Goal: Entertainment & Leisure: Browse casually

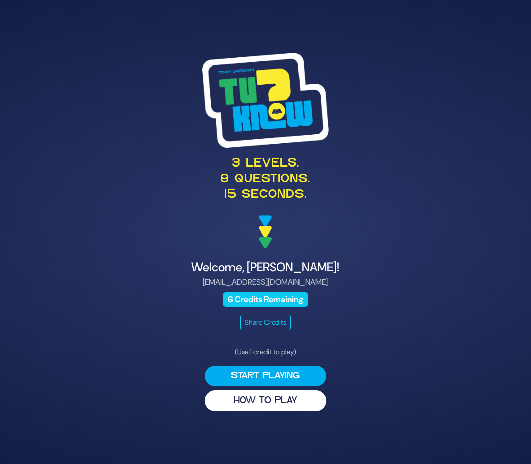
click at [302, 411] on button "HOW TO PLAY" at bounding box center [266, 400] width 122 height 21
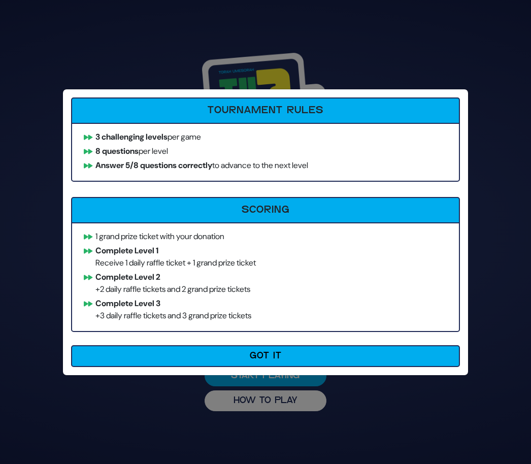
click at [305, 362] on button "Got It" at bounding box center [265, 356] width 389 height 22
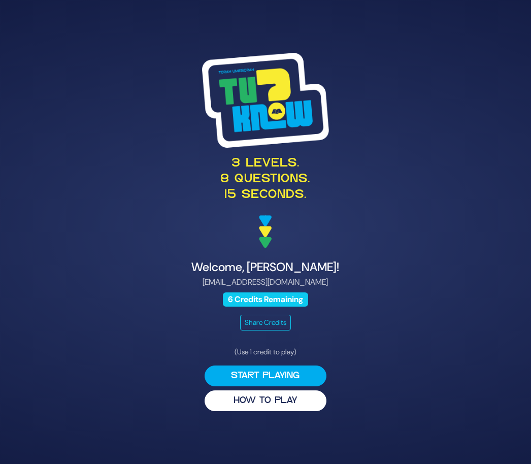
click at [302, 386] on button "Start Playing" at bounding box center [266, 375] width 122 height 21
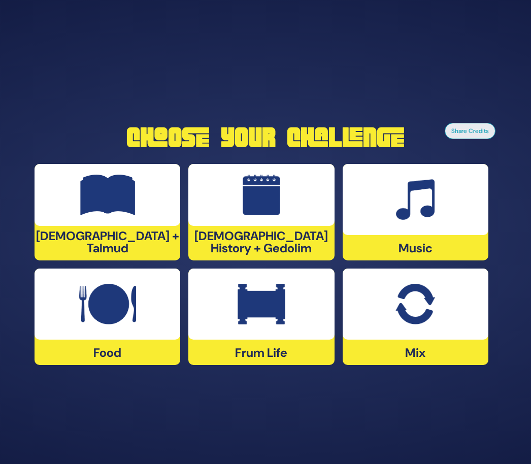
click at [121, 324] on img at bounding box center [107, 304] width 56 height 41
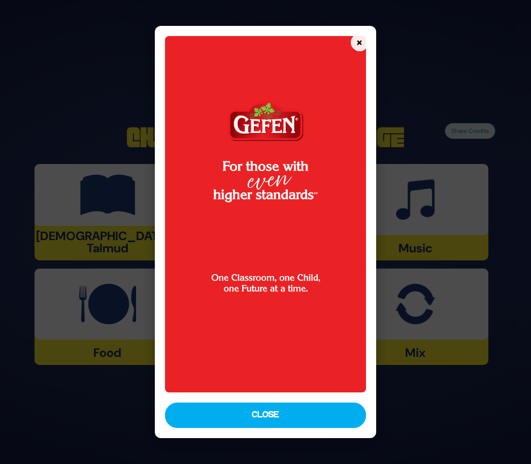
click at [301, 428] on button "Close" at bounding box center [265, 414] width 200 height 25
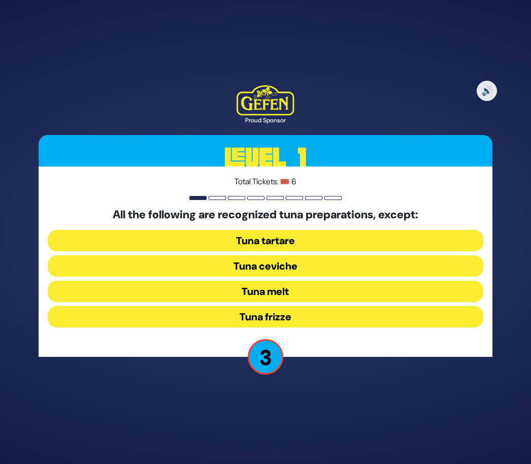
click at [309, 327] on button "Tuna frizze" at bounding box center [265, 316] width 435 height 21
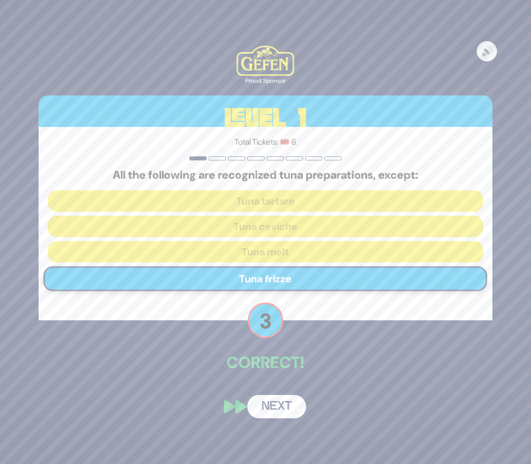
click at [291, 418] on button "Next" at bounding box center [276, 406] width 59 height 23
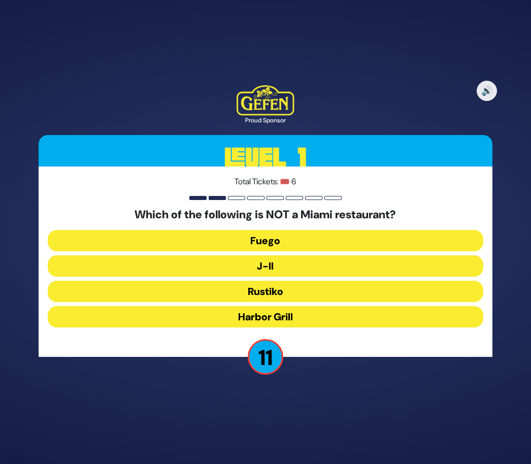
click at [320, 277] on button "J-II" at bounding box center [265, 265] width 435 height 21
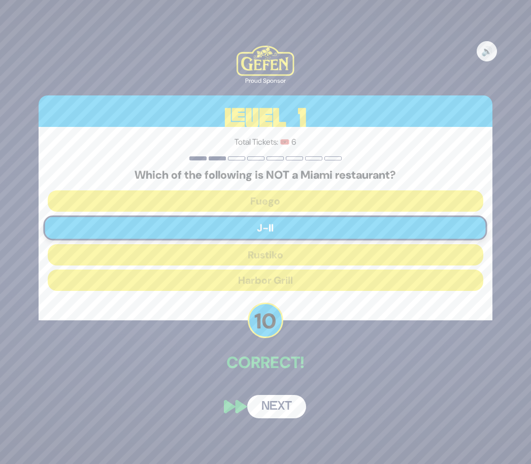
click at [292, 418] on button "Next" at bounding box center [276, 406] width 59 height 23
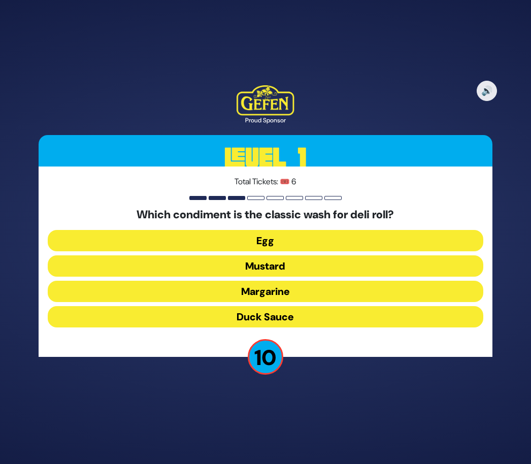
click at [317, 302] on button "Margarine" at bounding box center [265, 291] width 435 height 21
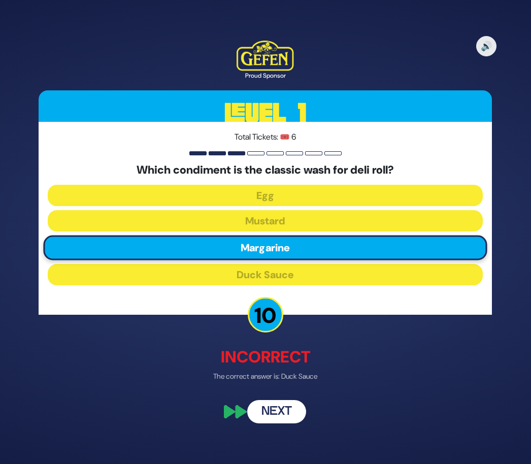
click at [287, 423] on button "Next" at bounding box center [276, 411] width 59 height 23
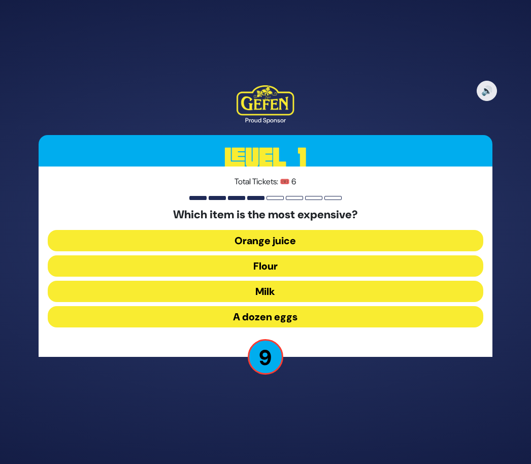
click at [308, 327] on button "A dozen eggs" at bounding box center [265, 316] width 435 height 21
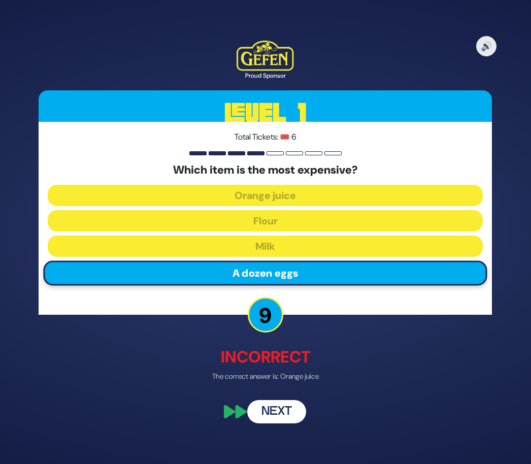
click at [287, 423] on button "Next" at bounding box center [276, 411] width 59 height 23
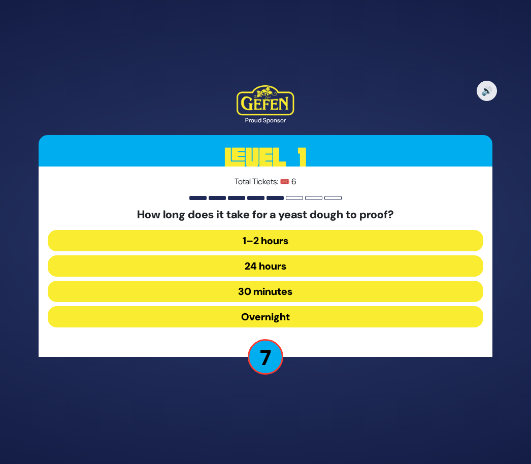
click at [312, 302] on button "30 minutes" at bounding box center [265, 291] width 435 height 21
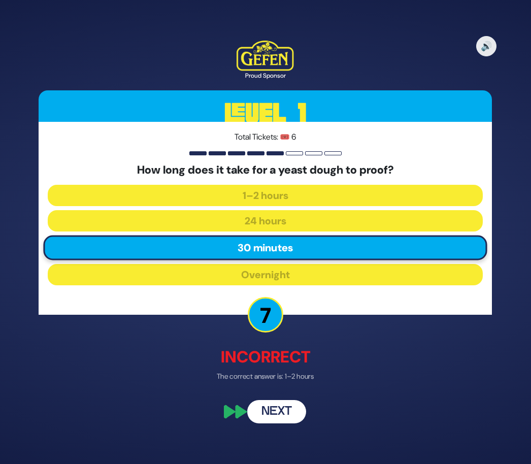
click at [288, 423] on button "Next" at bounding box center [276, 411] width 59 height 23
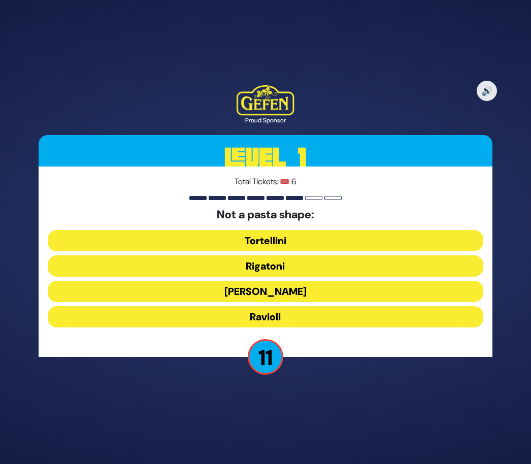
click at [312, 302] on button "[PERSON_NAME]" at bounding box center [265, 291] width 435 height 21
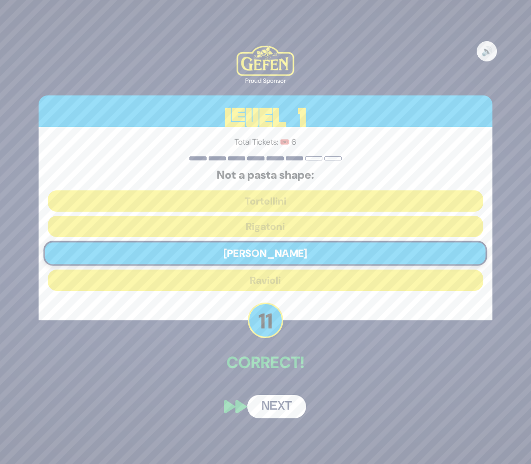
click at [285, 418] on button "Next" at bounding box center [276, 406] width 59 height 23
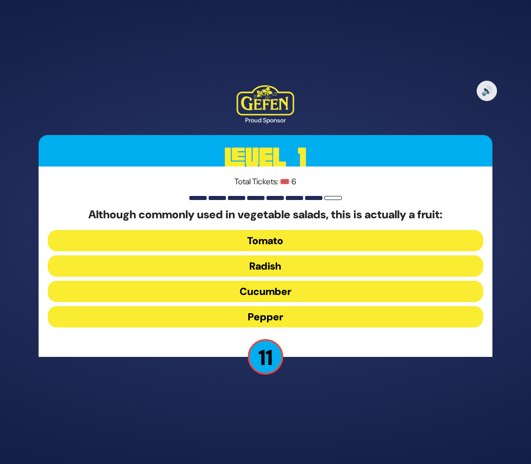
click at [323, 251] on button "Tomato" at bounding box center [265, 240] width 435 height 21
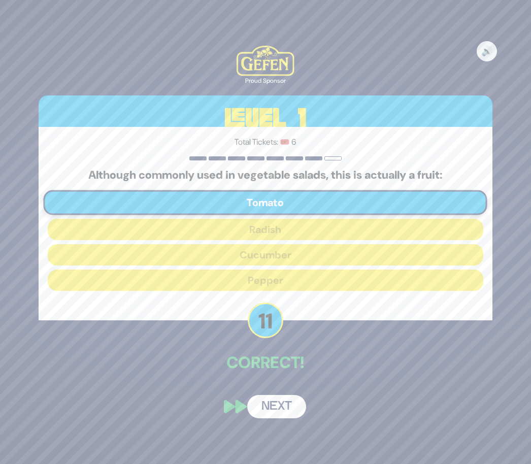
click at [289, 418] on button "Next" at bounding box center [276, 406] width 59 height 23
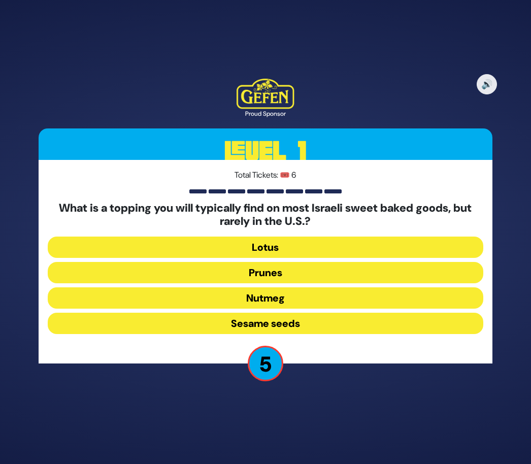
click at [295, 334] on button "Sesame seeds" at bounding box center [265, 323] width 435 height 21
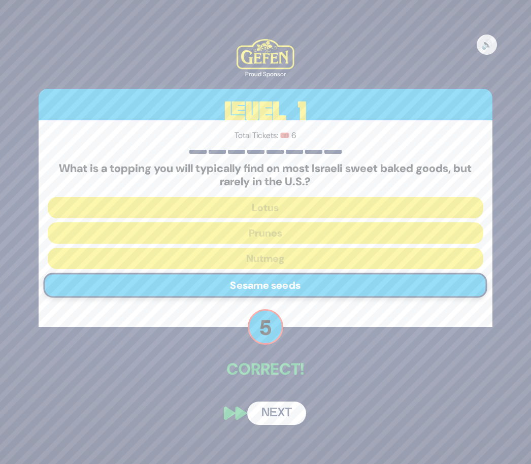
click at [288, 425] on button "Next" at bounding box center [276, 412] width 59 height 23
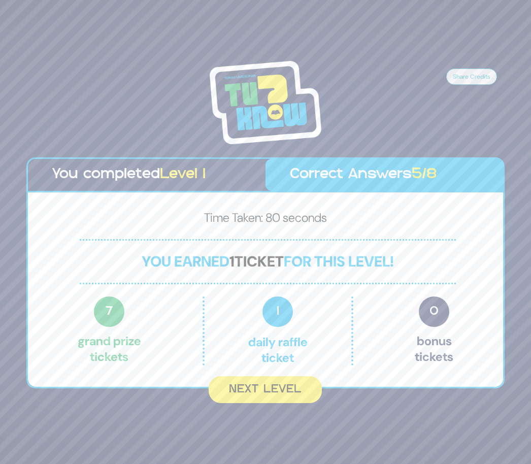
click at [282, 403] on button "Next Level" at bounding box center [265, 389] width 113 height 27
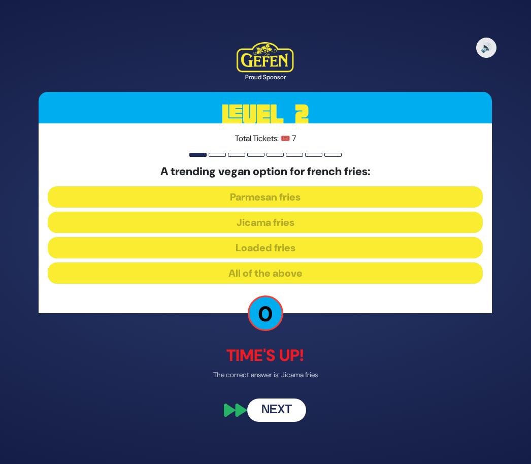
click at [284, 422] on button "Next" at bounding box center [276, 409] width 59 height 23
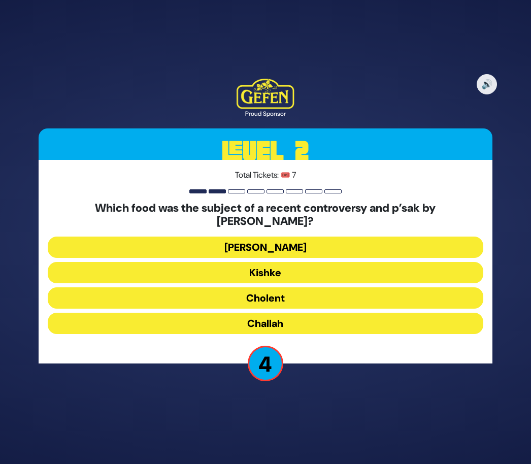
click at [300, 309] on button "Cholent" at bounding box center [265, 297] width 435 height 21
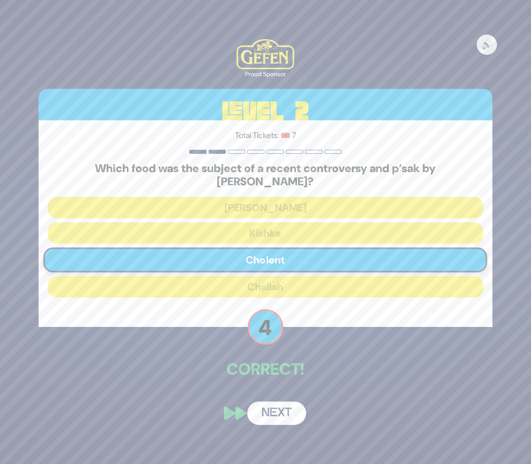
click at [282, 425] on button "Next" at bounding box center [276, 412] width 59 height 23
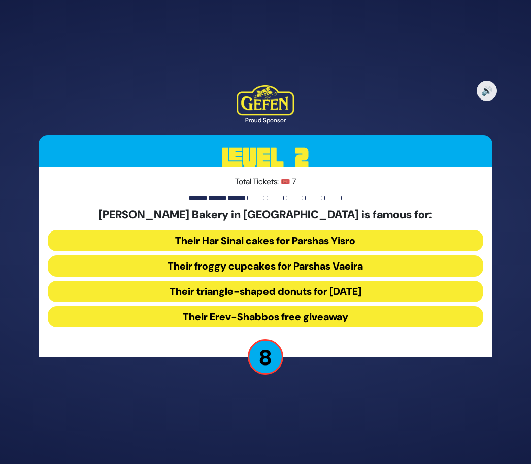
click at [352, 277] on button "Their froggy cupcakes for Parshas Vaeira" at bounding box center [265, 265] width 435 height 21
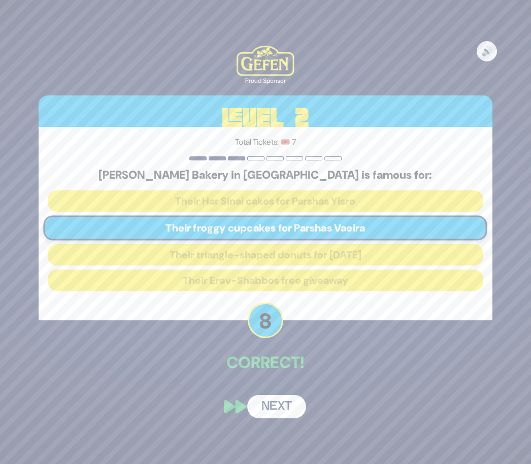
click at [285, 418] on button "Next" at bounding box center [276, 406] width 59 height 23
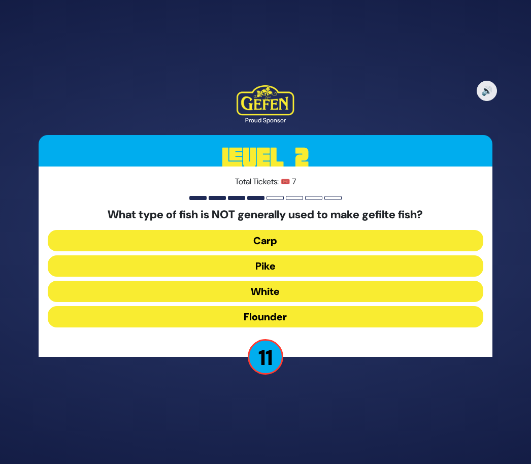
click at [297, 327] on button "Flounder" at bounding box center [265, 316] width 435 height 21
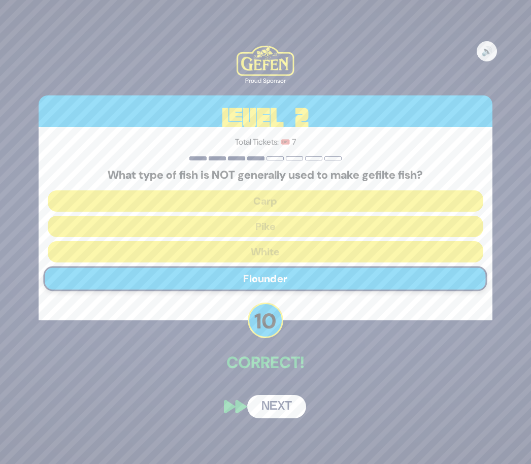
click at [282, 418] on button "Next" at bounding box center [276, 406] width 59 height 23
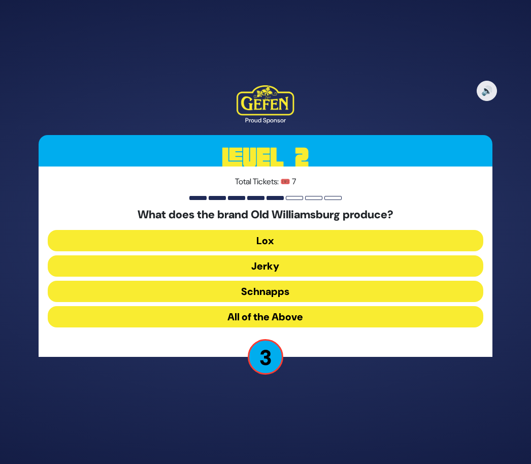
click at [316, 251] on button "Lox" at bounding box center [265, 240] width 435 height 21
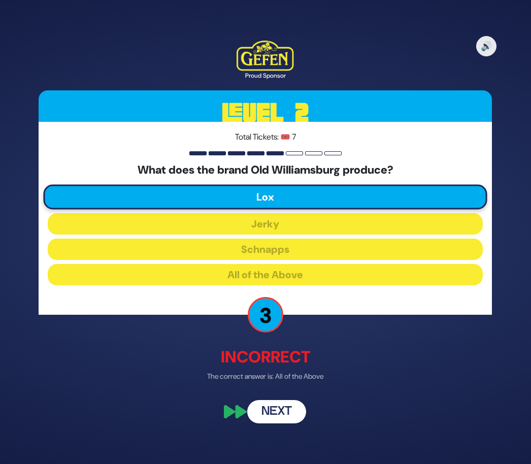
click at [287, 423] on button "Next" at bounding box center [276, 411] width 59 height 23
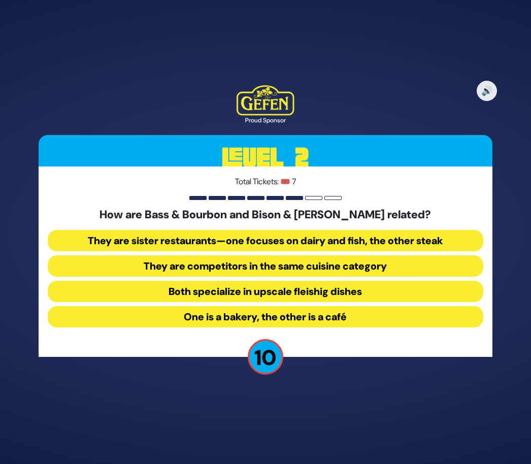
click at [342, 251] on button "They are sister restaurants—one focuses on dairy and fish, the other steak" at bounding box center [265, 240] width 435 height 21
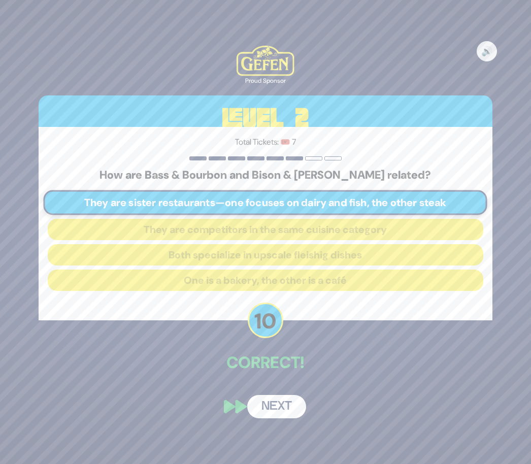
click at [288, 418] on button "Next" at bounding box center [276, 406] width 59 height 23
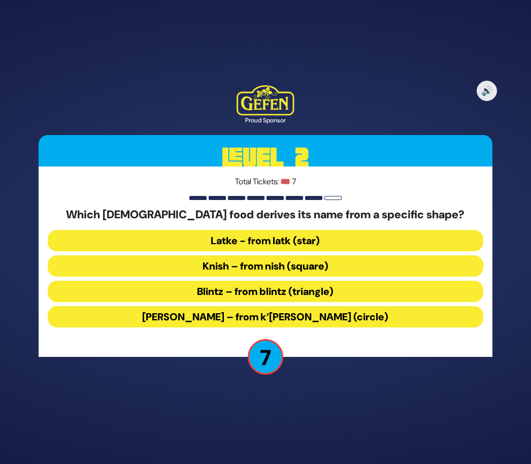
click at [330, 302] on button "Blintz – from blintz (triangle)" at bounding box center [265, 291] width 435 height 21
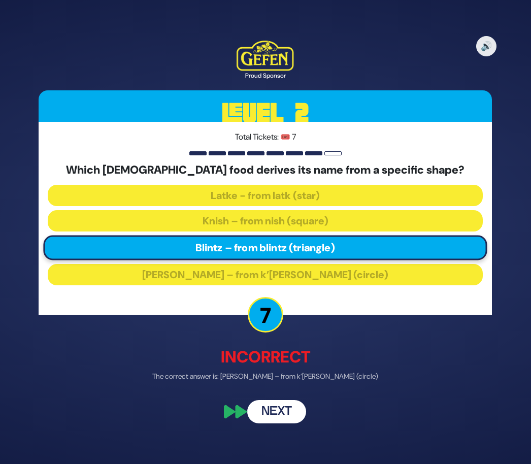
click at [292, 423] on button "Next" at bounding box center [276, 411] width 59 height 23
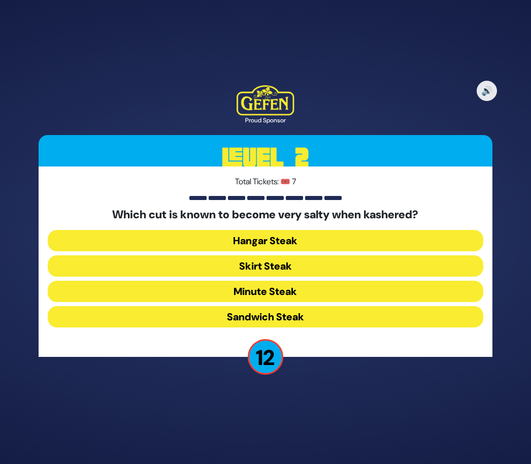
click at [316, 277] on button "Skirt Steak" at bounding box center [265, 265] width 435 height 21
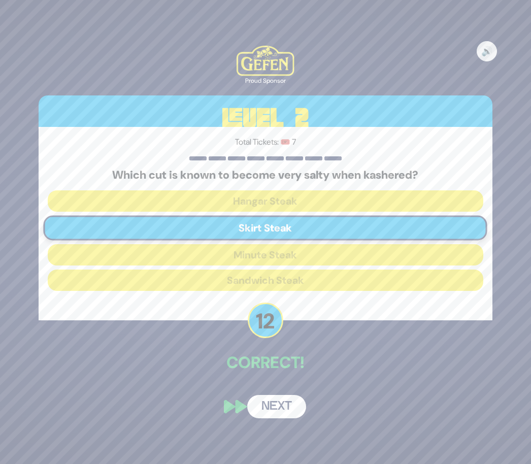
click at [292, 418] on button "Next" at bounding box center [276, 406] width 59 height 23
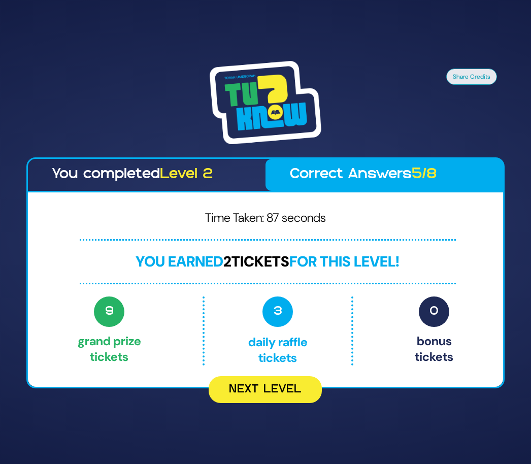
click at [289, 403] on button "Next Level" at bounding box center [265, 389] width 113 height 27
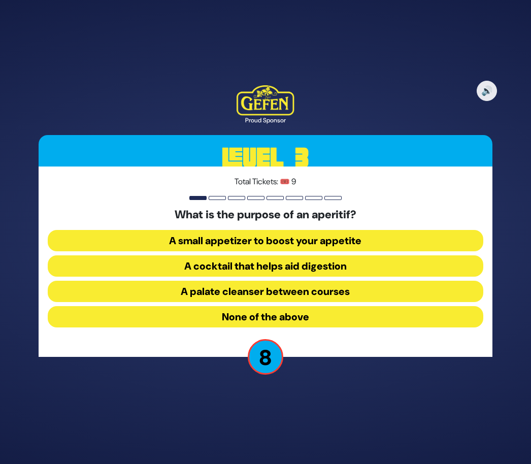
click at [336, 277] on button "A cocktail that helps aid digestion" at bounding box center [265, 265] width 435 height 21
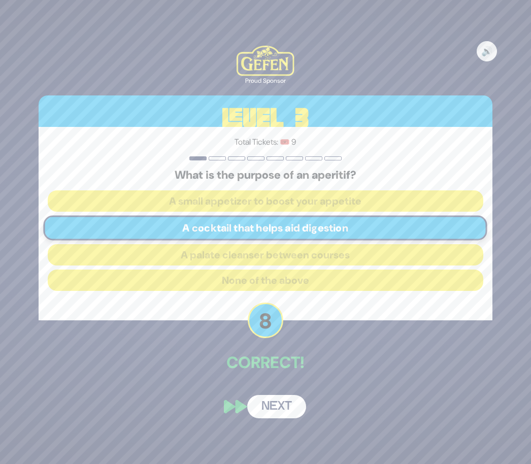
click at [286, 418] on button "Next" at bounding box center [276, 406] width 59 height 23
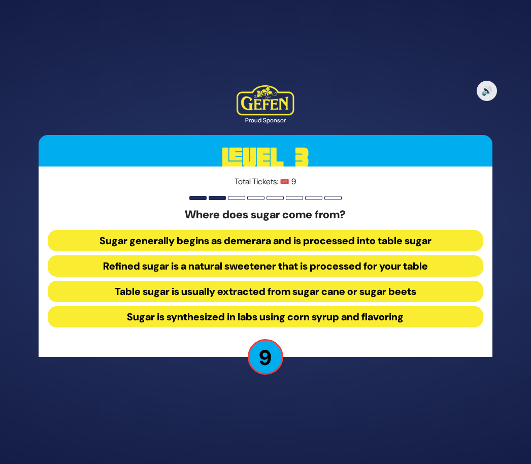
click at [321, 302] on button "Table sugar is usually extracted from sugar cane or sugar beets" at bounding box center [265, 291] width 435 height 21
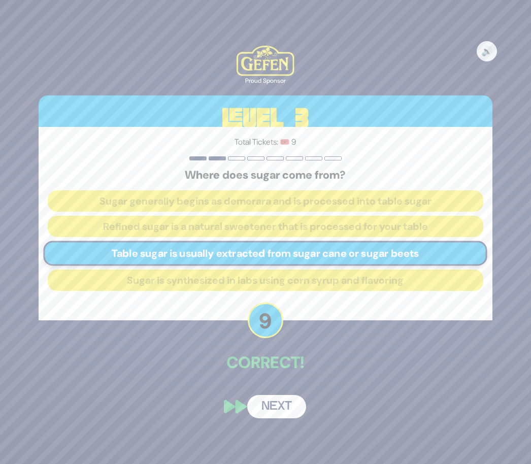
click at [289, 418] on button "Next" at bounding box center [276, 406] width 59 height 23
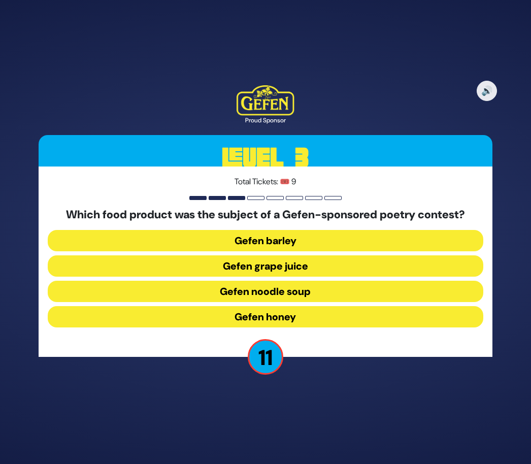
click at [314, 302] on button "Gefen noodle soup" at bounding box center [265, 291] width 435 height 21
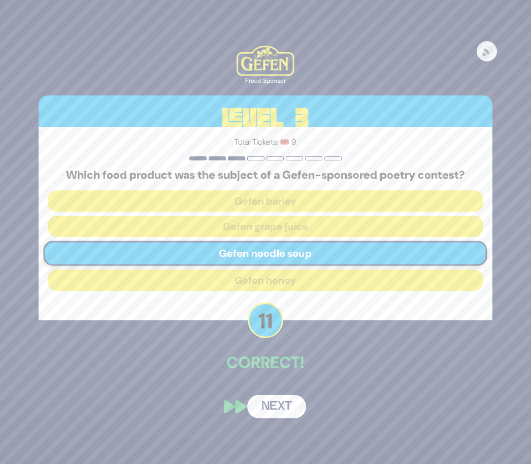
click at [288, 418] on button "Next" at bounding box center [276, 406] width 59 height 23
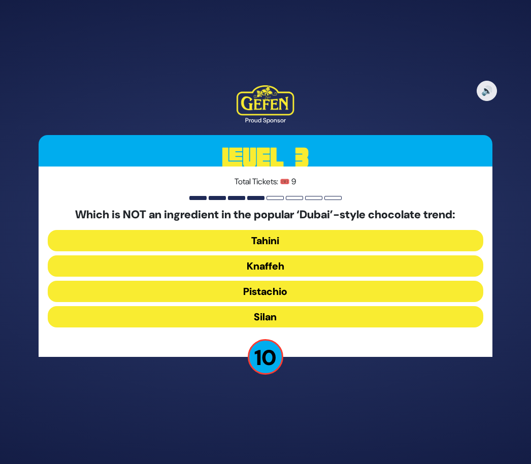
click at [290, 327] on button "Silan" at bounding box center [265, 316] width 435 height 21
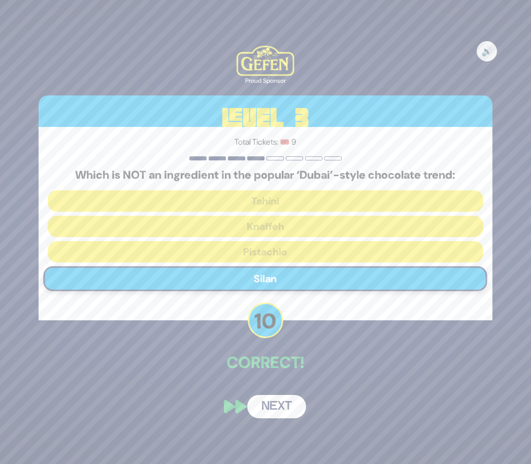
click at [283, 418] on button "Next" at bounding box center [276, 406] width 59 height 23
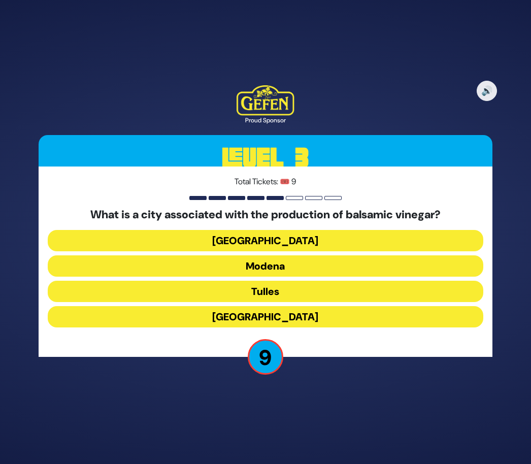
click at [308, 277] on button "Modena" at bounding box center [265, 265] width 435 height 21
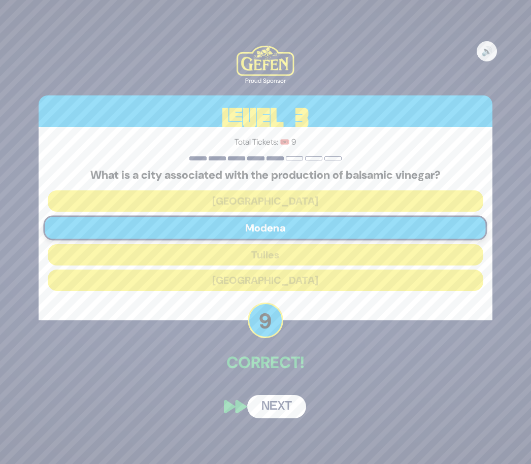
click at [281, 418] on button "Next" at bounding box center [276, 406] width 59 height 23
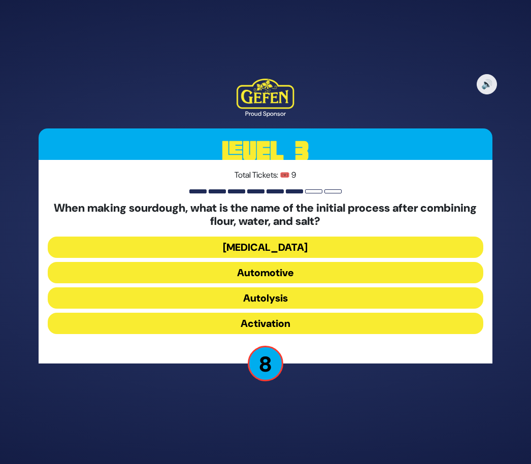
click at [293, 334] on button "Activation" at bounding box center [265, 323] width 435 height 21
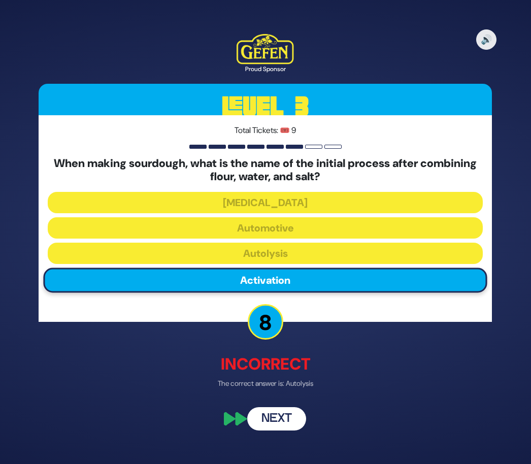
click at [285, 430] on button "Next" at bounding box center [276, 417] width 59 height 23
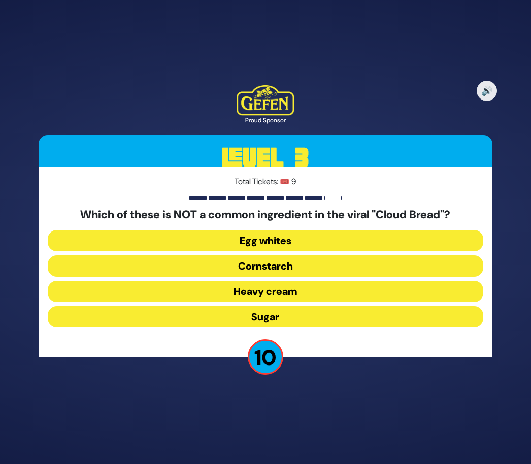
click at [307, 302] on button "Heavy cream" at bounding box center [265, 291] width 435 height 21
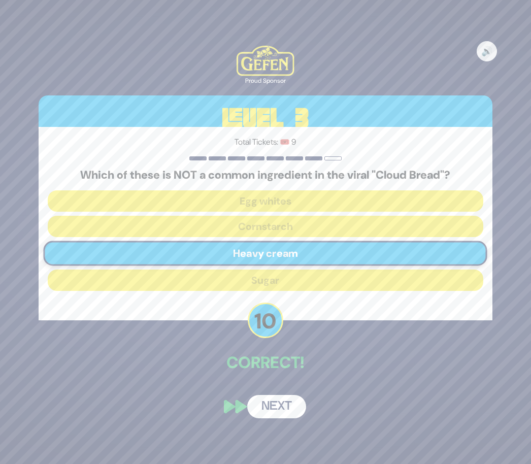
click at [284, 418] on button "Next" at bounding box center [276, 406] width 59 height 23
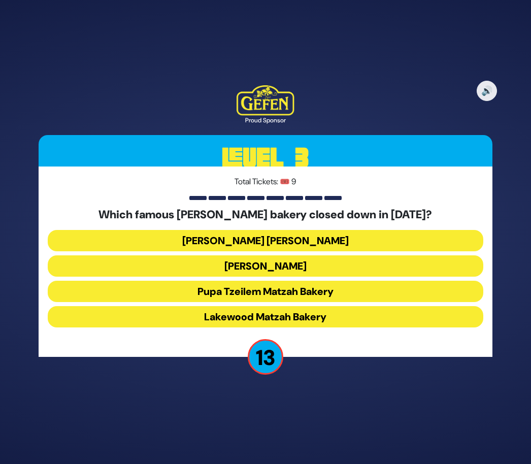
click at [330, 251] on button "[PERSON_NAME] [PERSON_NAME]" at bounding box center [265, 240] width 435 height 21
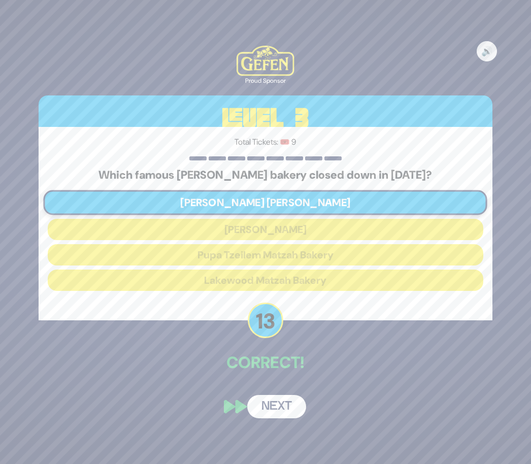
click at [288, 418] on button "Next" at bounding box center [276, 406] width 59 height 23
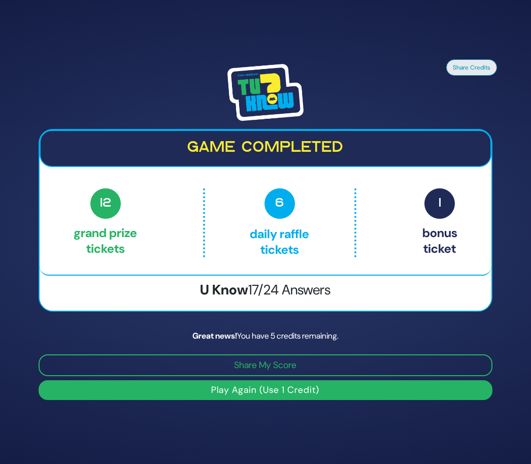
click at [481, 76] on button "Share Credits" at bounding box center [471, 67] width 51 height 16
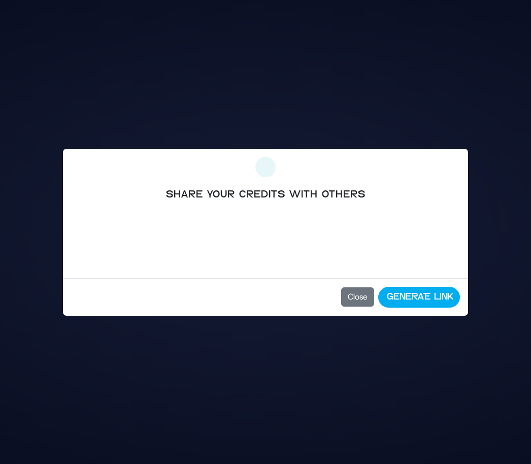
click at [404, 294] on button "Generate Link" at bounding box center [419, 297] width 82 height 21
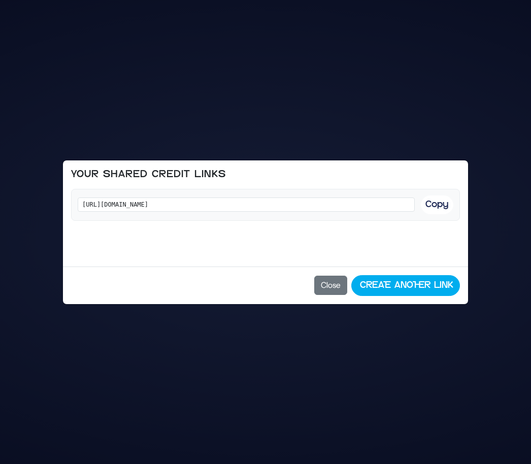
click at [445, 201] on button "Copy" at bounding box center [437, 204] width 32 height 19
click at [333, 284] on button "Close" at bounding box center [330, 285] width 33 height 19
